Goal: Transaction & Acquisition: Purchase product/service

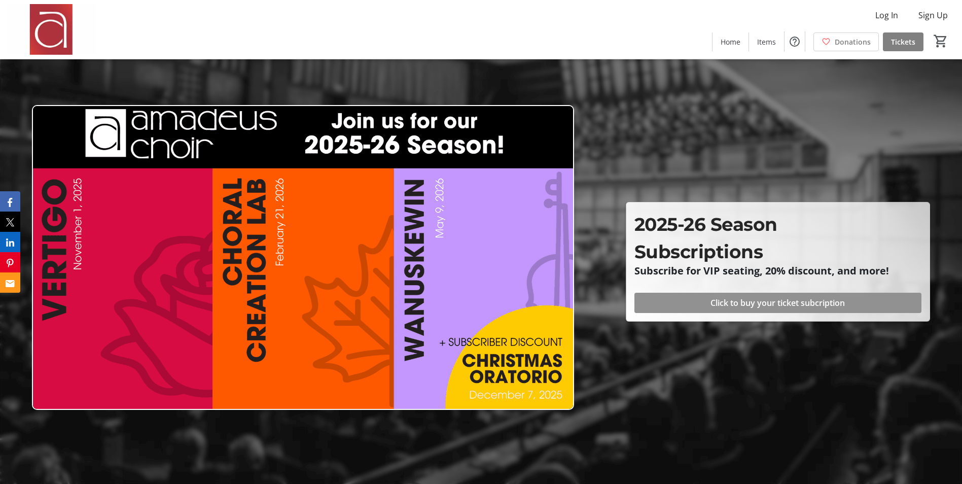
click at [788, 306] on span "Click to buy your ticket subcription" at bounding box center [777, 303] width 134 height 12
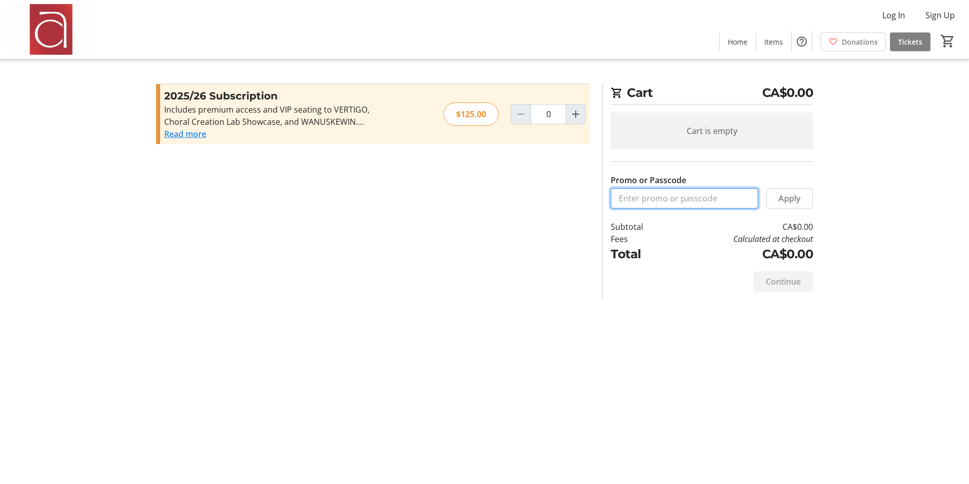
click at [641, 202] on input "Promo or Passcode" at bounding box center [685, 198] width 148 height 20
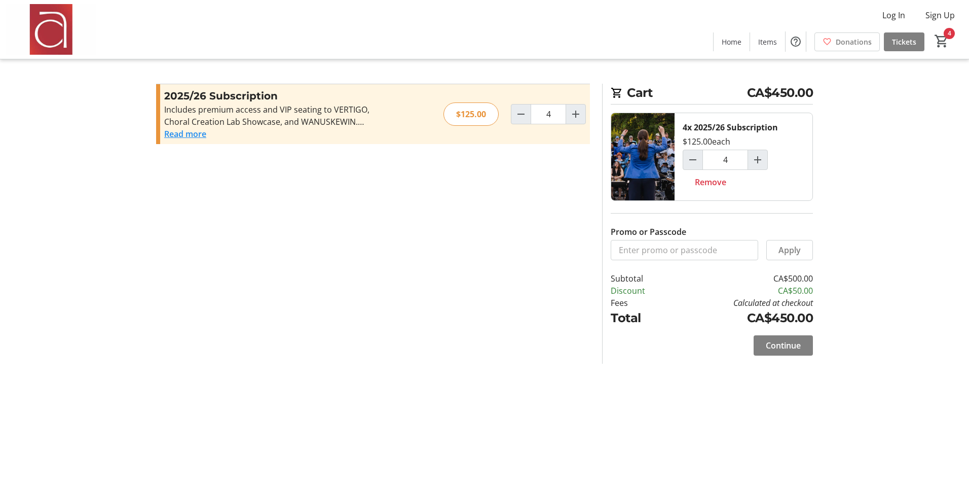
type input "0"
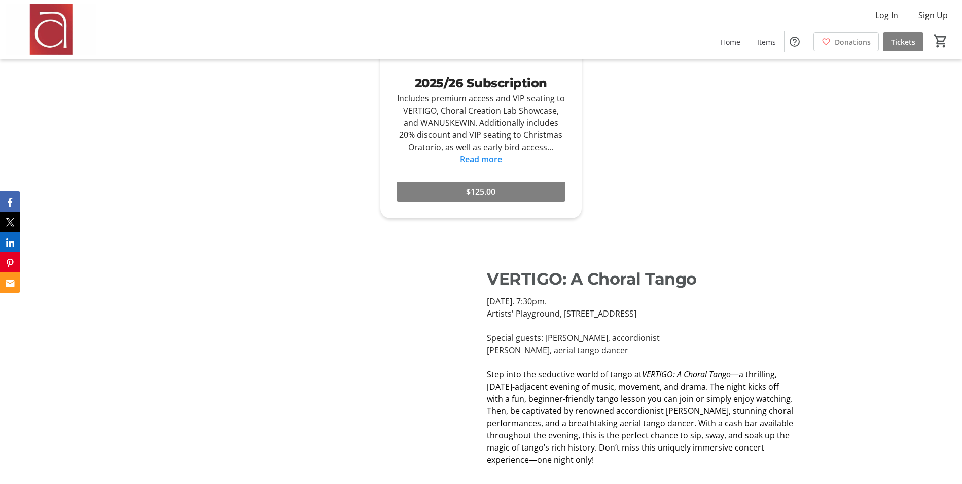
scroll to position [687, 0]
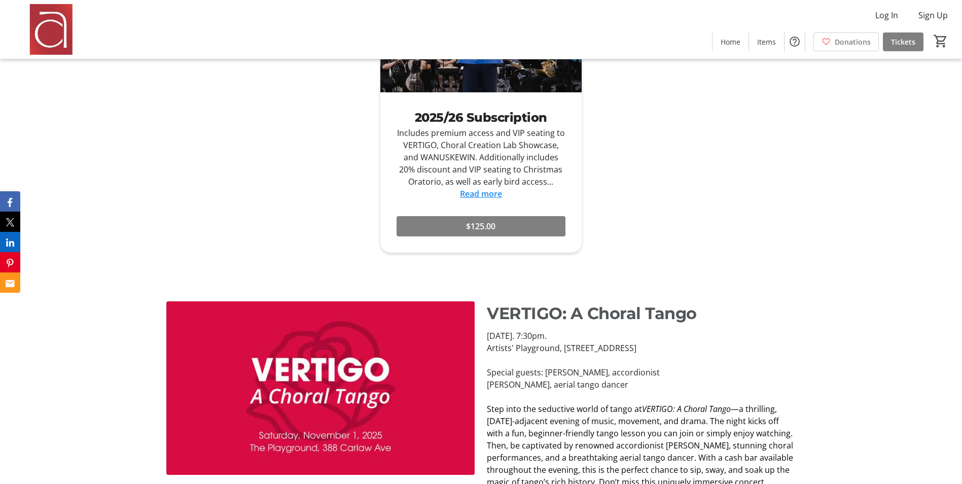
click at [478, 191] on link "Read more" at bounding box center [481, 193] width 42 height 11
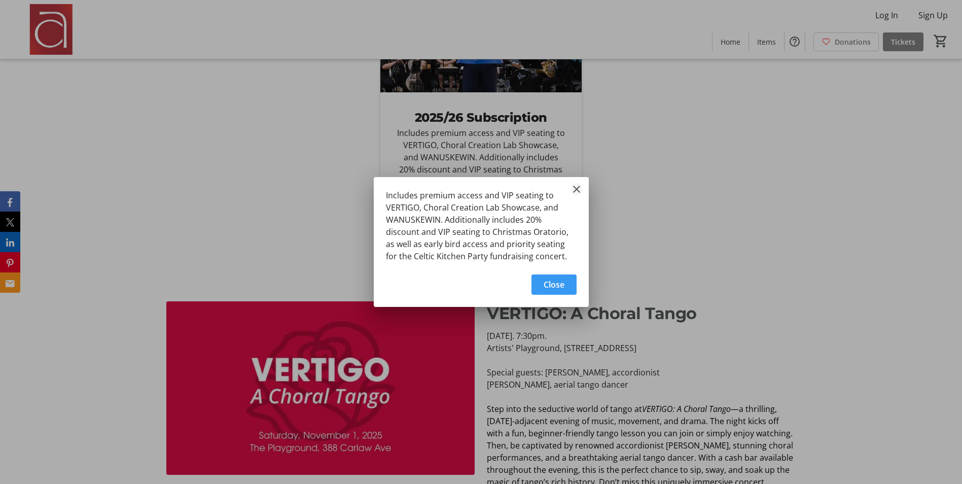
click at [577, 187] on mat-icon "Close" at bounding box center [576, 189] width 12 height 12
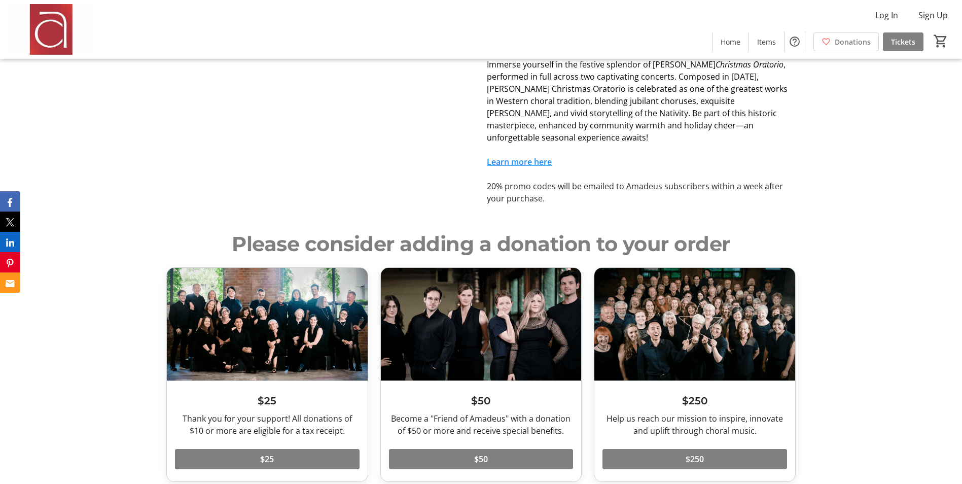
scroll to position [1716, 0]
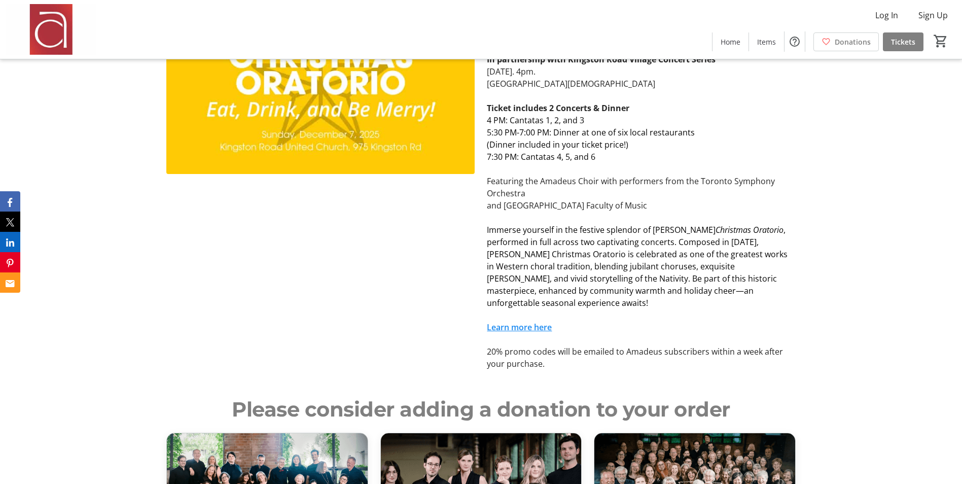
click at [535, 321] on link "Learn more here" at bounding box center [519, 326] width 65 height 11
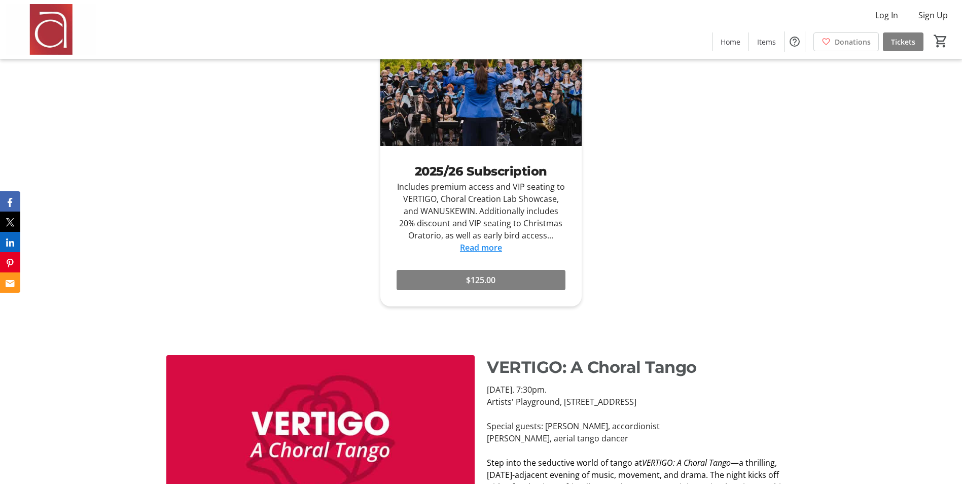
scroll to position [610, 0]
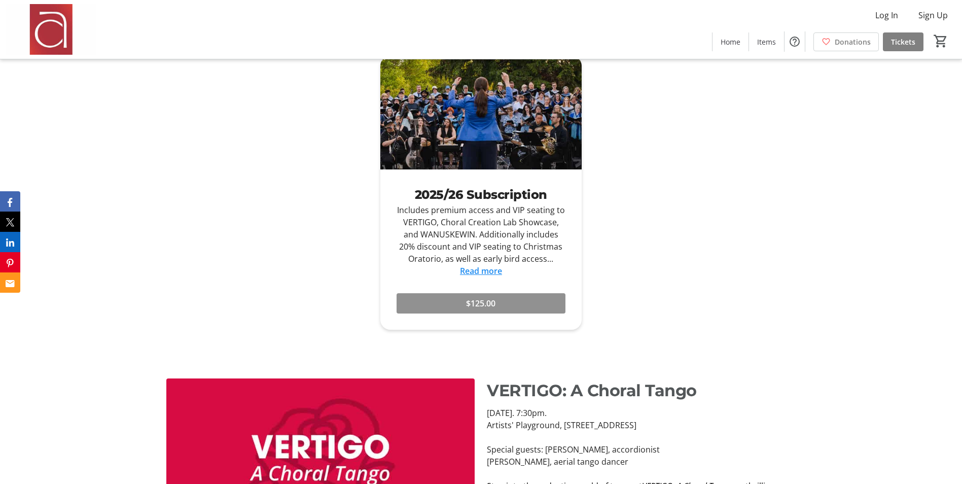
click at [492, 303] on span "$125.00" at bounding box center [480, 303] width 29 height 12
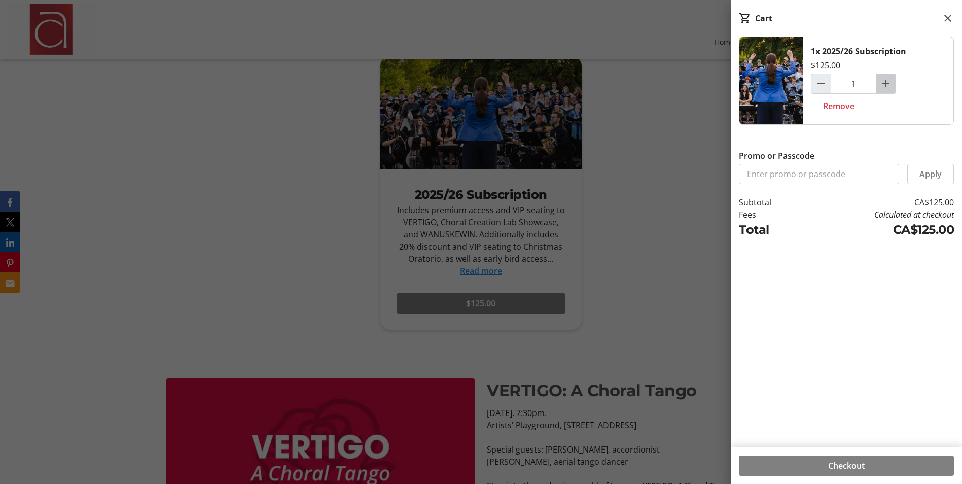
click at [882, 82] on mat-icon "Increment by one" at bounding box center [886, 84] width 12 height 12
type input "4"
click at [797, 176] on input "Promo or Passcode" at bounding box center [819, 174] width 160 height 20
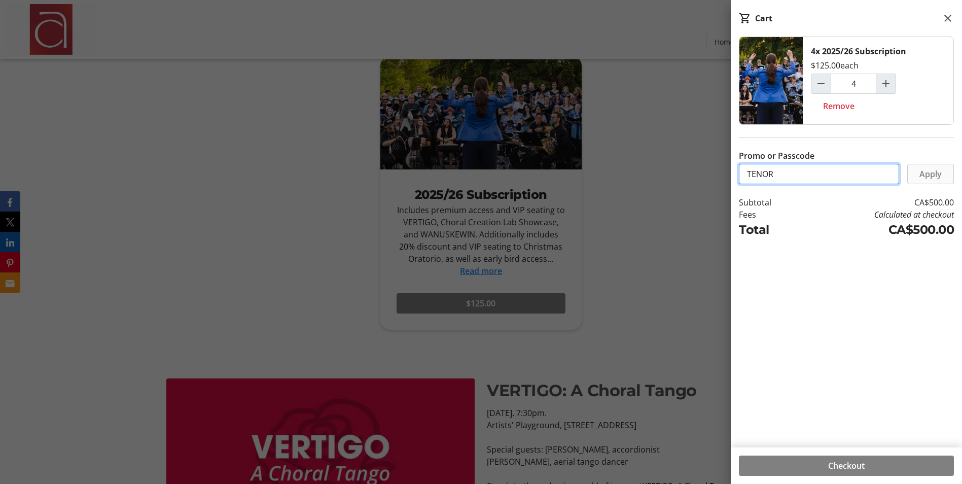
type input "TENOR"
click at [934, 179] on span "Apply" at bounding box center [930, 174] width 22 height 12
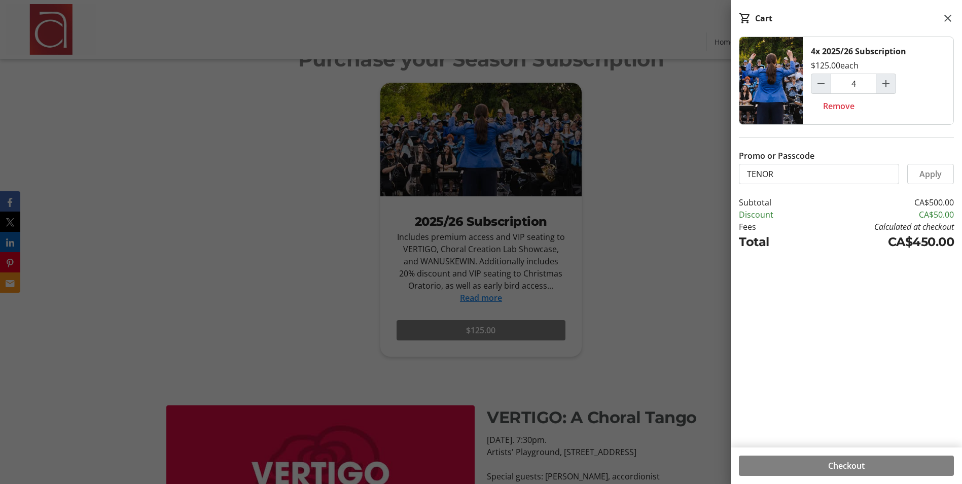
scroll to position [580, 0]
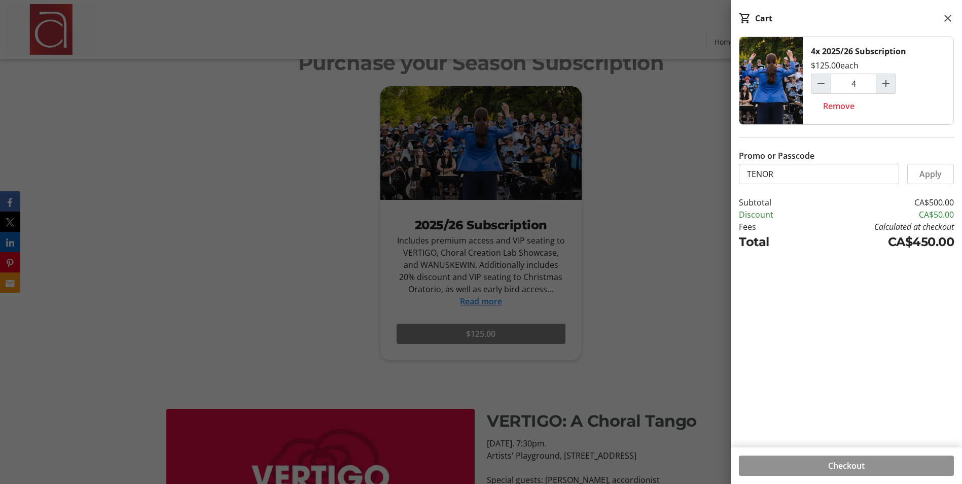
click at [870, 465] on span at bounding box center [846, 465] width 215 height 24
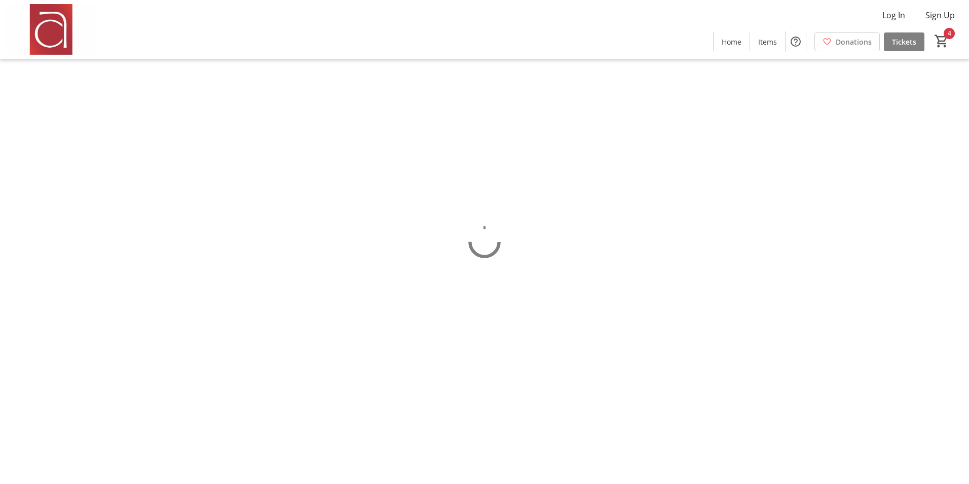
select select "CA"
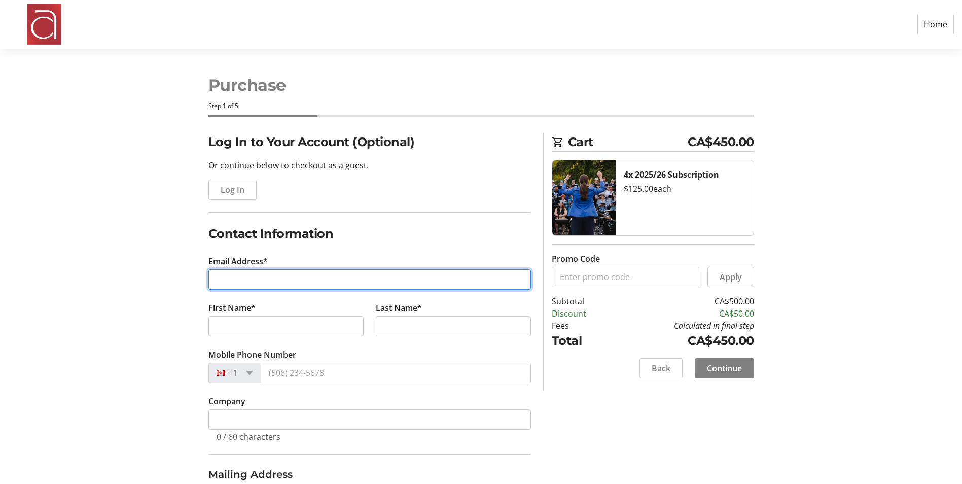
click at [248, 282] on input "Email Address*" at bounding box center [369, 279] width 322 height 20
type input "[EMAIL_ADDRESS][DOMAIN_NAME]"
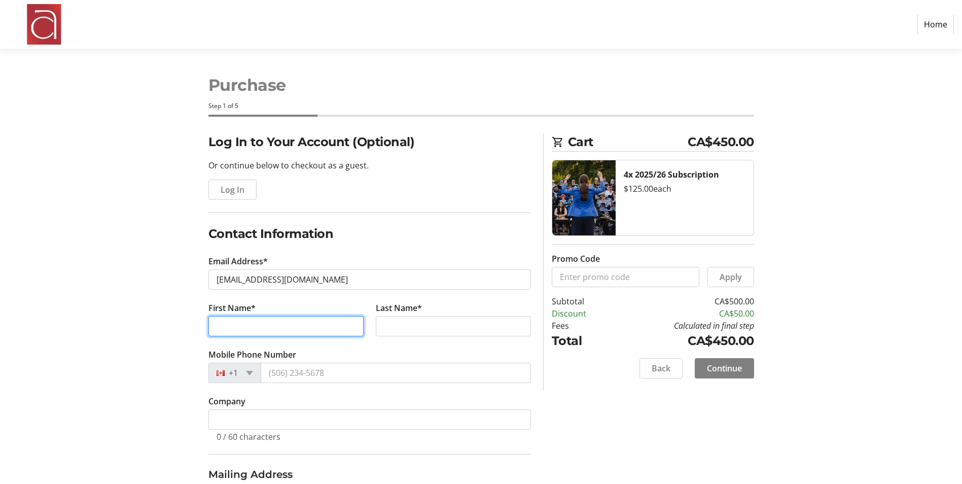
click at [270, 325] on input "First Name*" at bounding box center [285, 326] width 155 height 20
type input "[PERSON_NAME]"
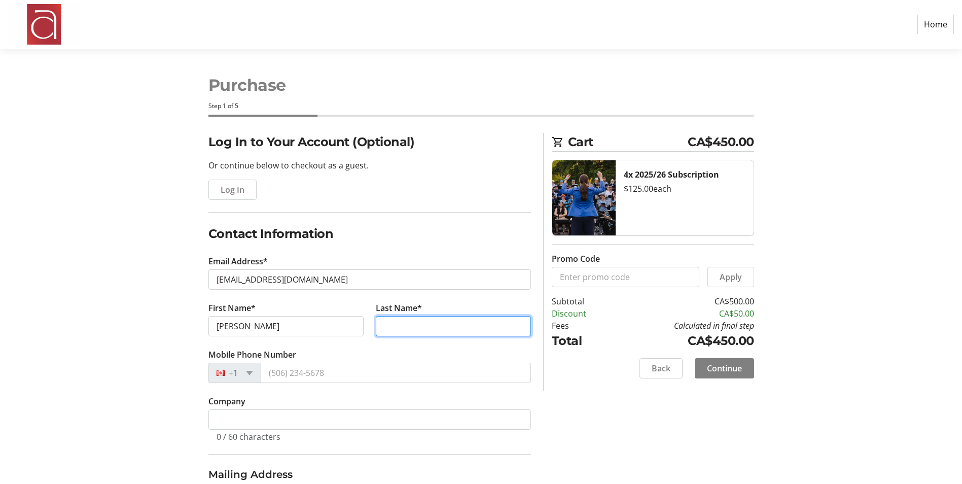
click at [414, 326] on input "Last Name*" at bounding box center [453, 326] width 155 height 20
type input "[PERSON_NAME]"
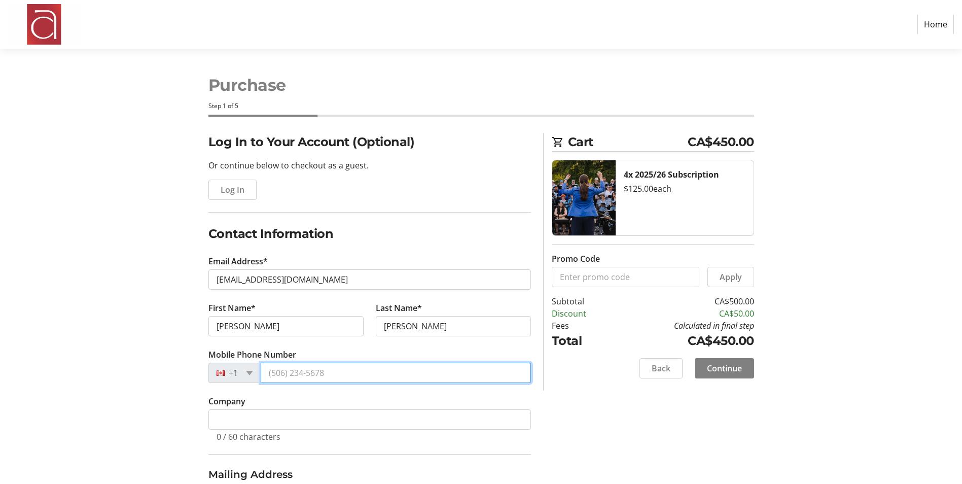
click at [318, 373] on input "Mobile Phone Number" at bounding box center [396, 372] width 270 height 20
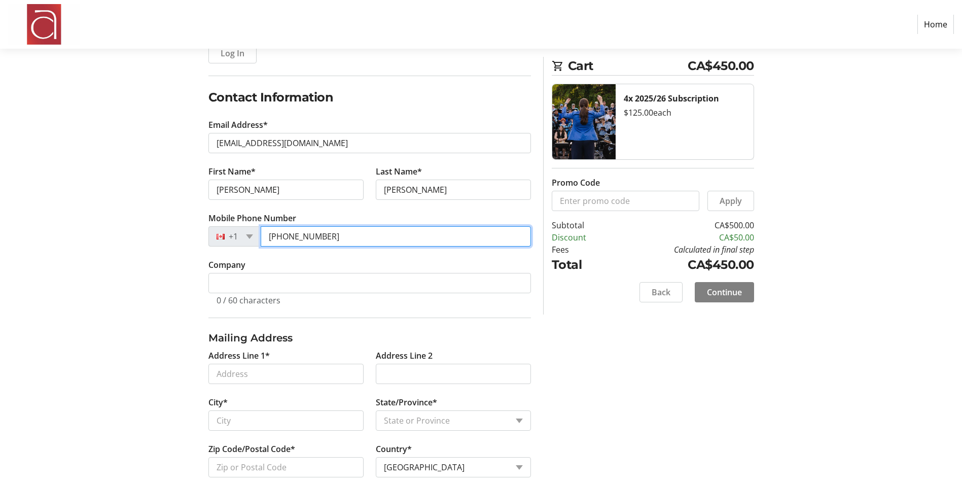
scroll to position [154, 0]
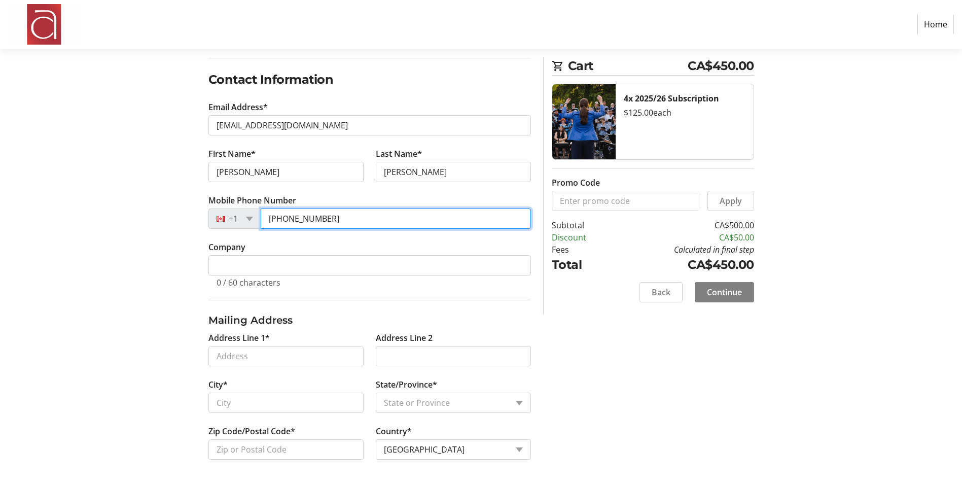
type input "[PHONE_NUMBER]"
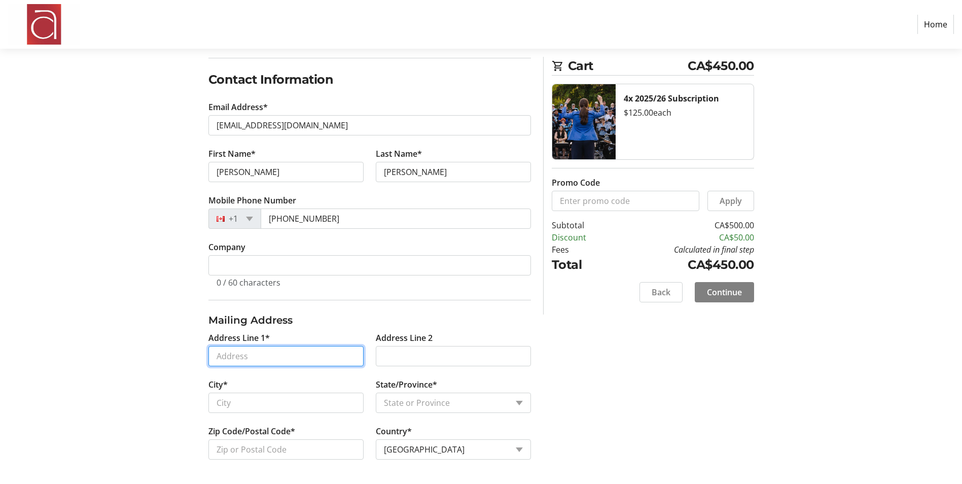
click at [233, 355] on input "Address Line 1*" at bounding box center [285, 356] width 155 height 20
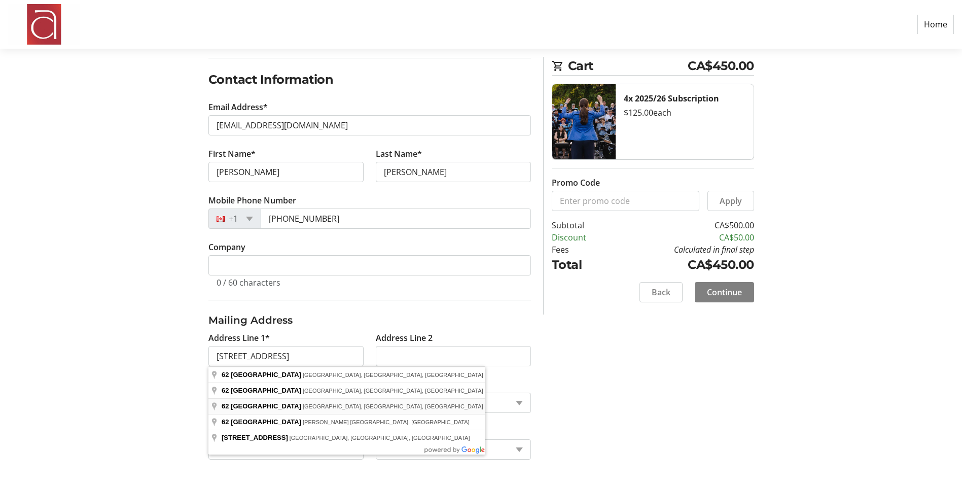
type input "[STREET_ADDRESS]"
type input "[GEOGRAPHIC_DATA]"
select select "ON"
type input "M6G 2H2"
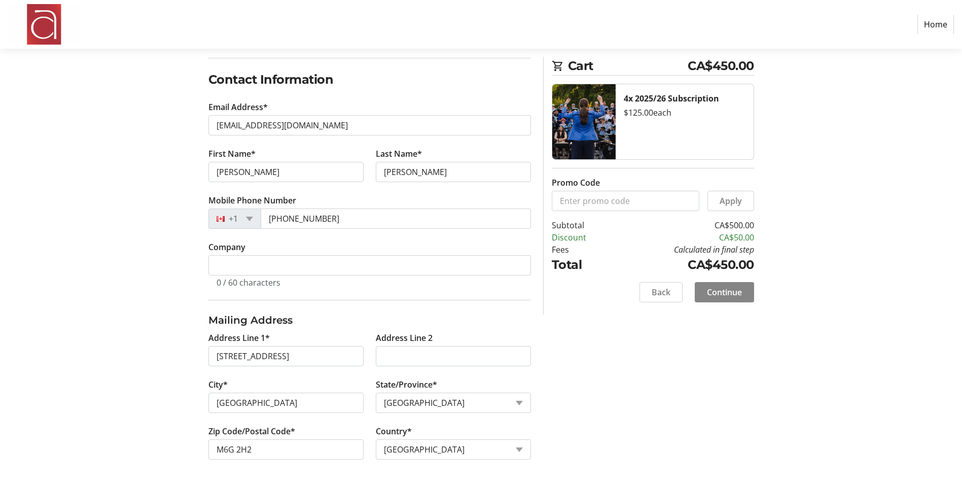
click at [725, 292] on span "Continue" at bounding box center [724, 292] width 35 height 12
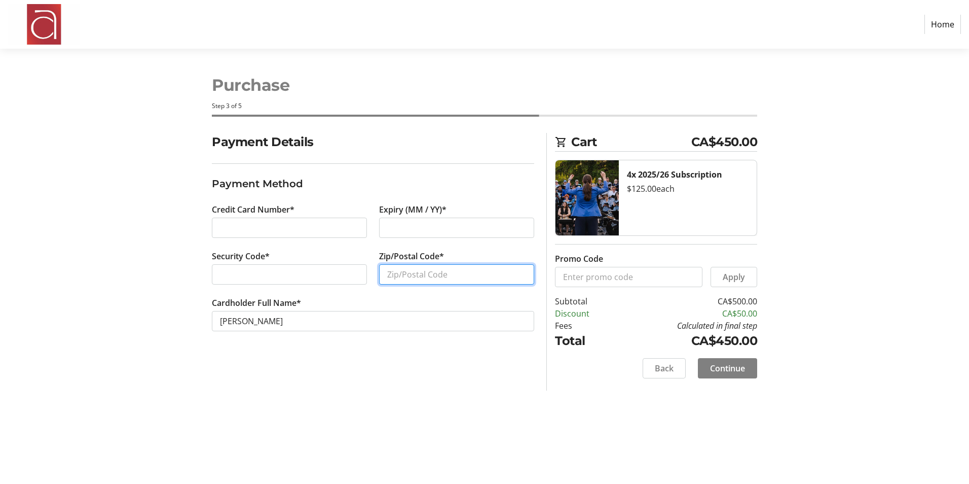
click at [393, 273] on input "Zip/Postal Code*" at bounding box center [456, 274] width 155 height 20
type input "M6G 2H2"
click at [720, 369] on span "Continue" at bounding box center [727, 368] width 35 height 12
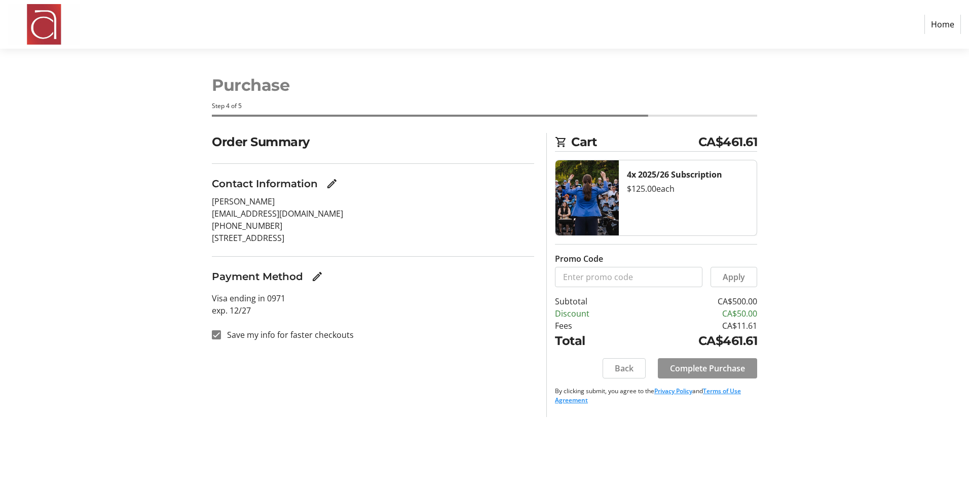
click at [712, 364] on span "Complete Purchase" at bounding box center [707, 368] width 75 height 12
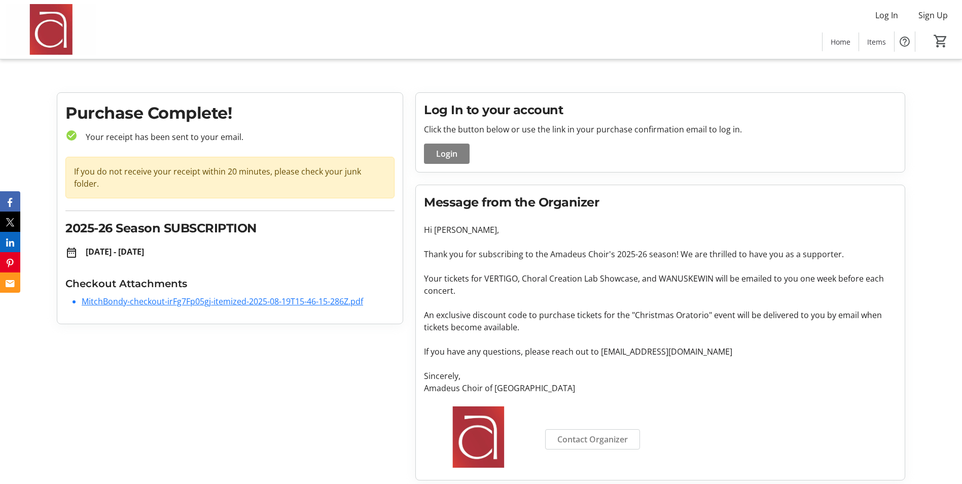
scroll to position [5, 0]
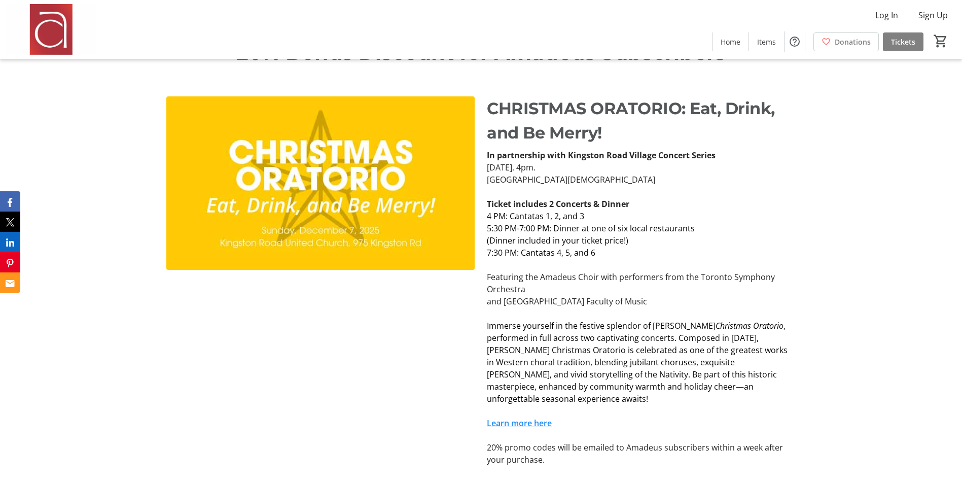
scroll to position [1770, 0]
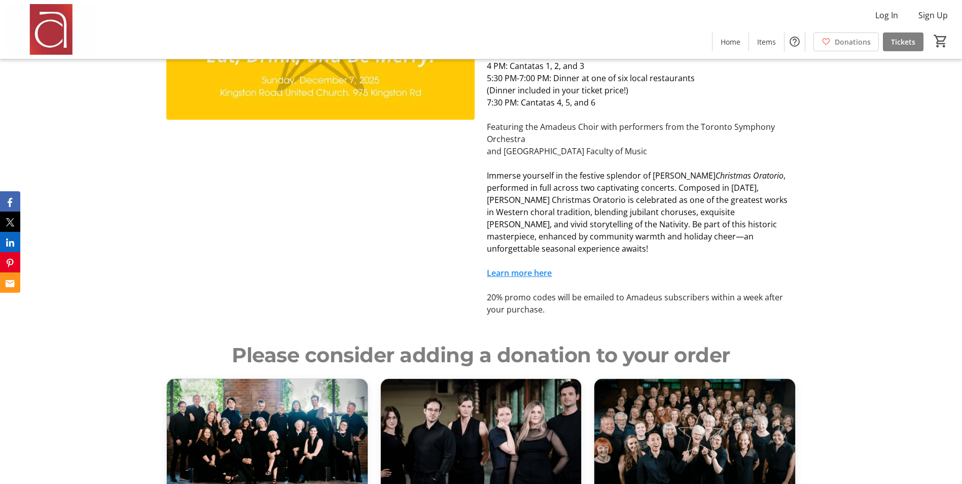
click at [542, 267] on link "Learn more here" at bounding box center [519, 272] width 65 height 11
